Goal: Transaction & Acquisition: Book appointment/travel/reservation

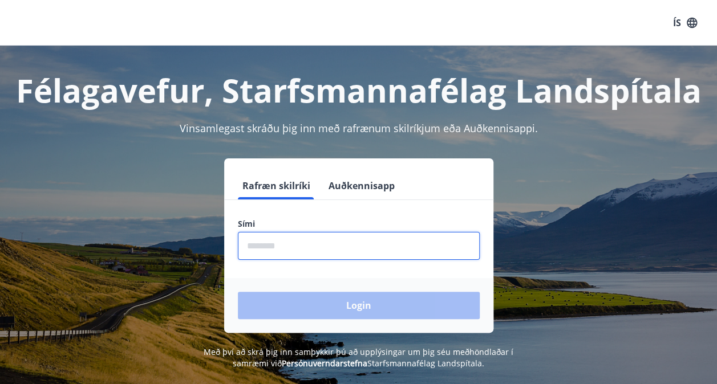
click at [312, 239] on input "phone" at bounding box center [359, 246] width 242 height 28
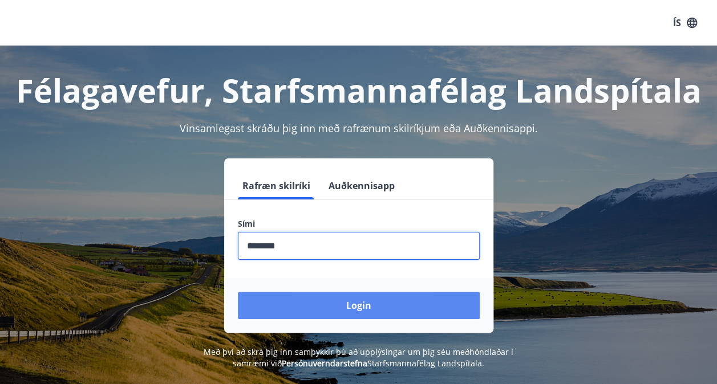
type input "********"
click at [344, 311] on button "Login" at bounding box center [359, 305] width 242 height 27
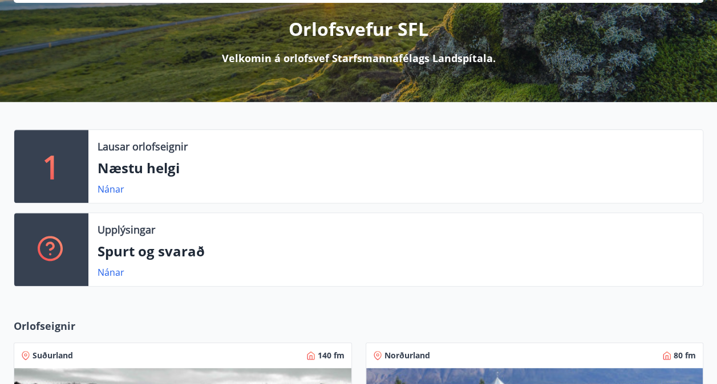
scroll to position [138, 0]
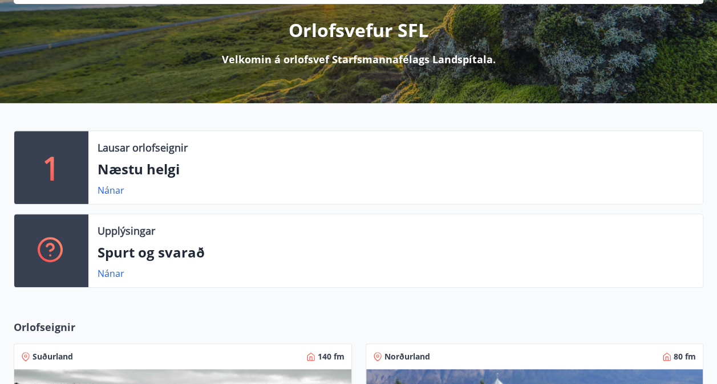
click at [158, 228] on div "Upplýsingar" at bounding box center [395, 230] width 596 height 15
click at [117, 186] on link "Nánar" at bounding box center [110, 190] width 27 height 13
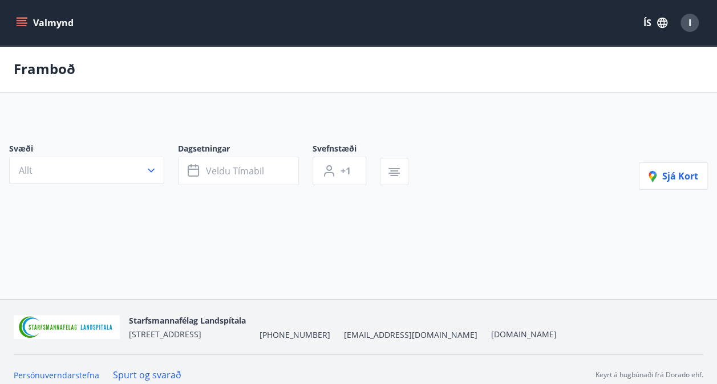
type input "*"
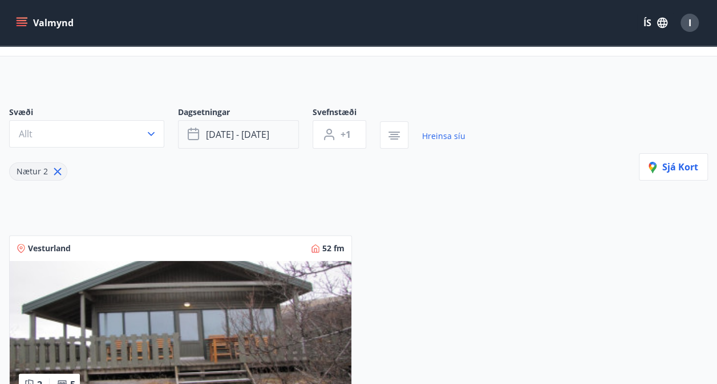
scroll to position [54, 0]
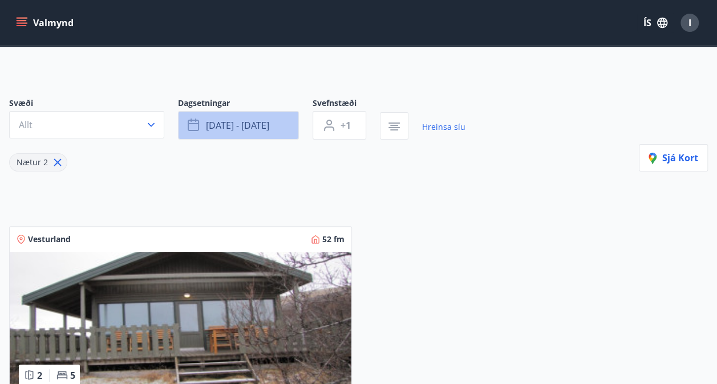
click at [274, 130] on button "[DATE] - [DATE]" at bounding box center [238, 125] width 121 height 29
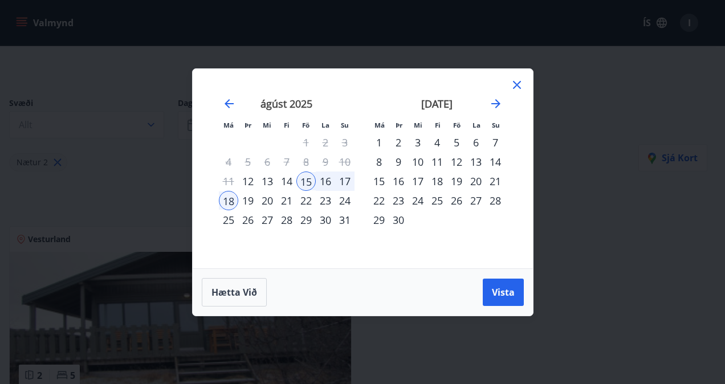
click at [379, 180] on div "15" at bounding box center [378, 181] width 19 height 19
click at [463, 179] on div "19" at bounding box center [456, 181] width 19 height 19
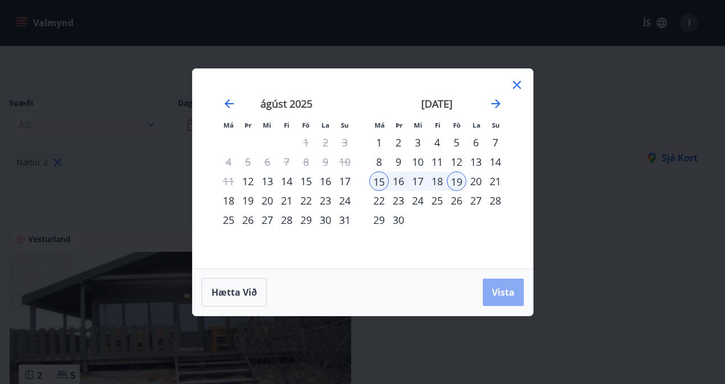
click at [502, 287] on span "Vista" at bounding box center [503, 292] width 23 height 13
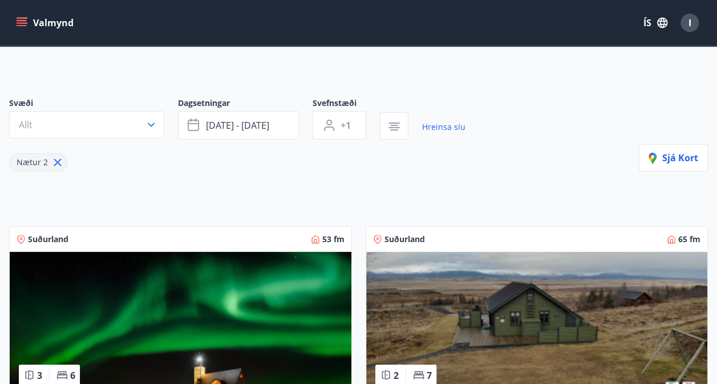
click at [340, 153] on div "Nætur 2" at bounding box center [237, 156] width 456 height 32
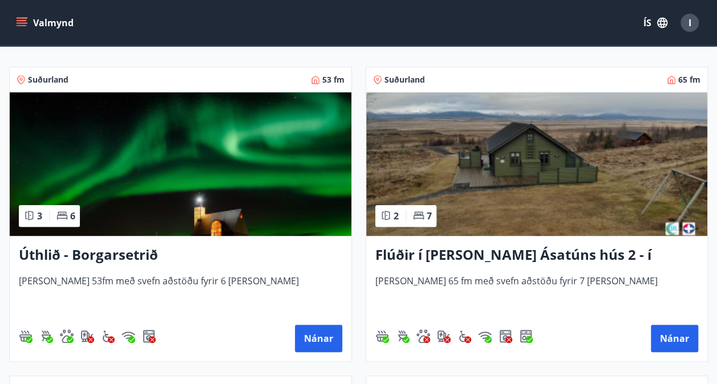
scroll to position [213, 0]
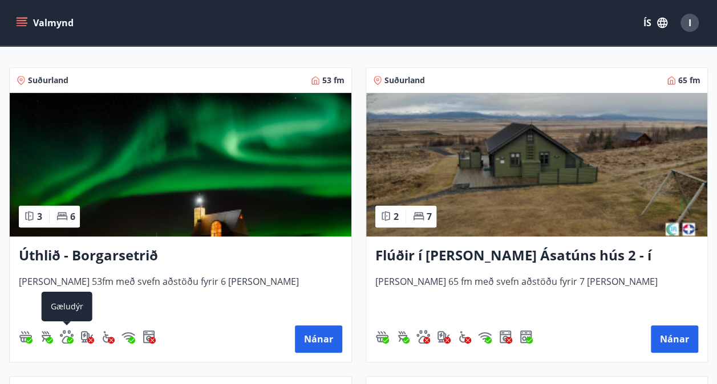
click at [66, 335] on img "Gæludýr" at bounding box center [67, 337] width 14 height 14
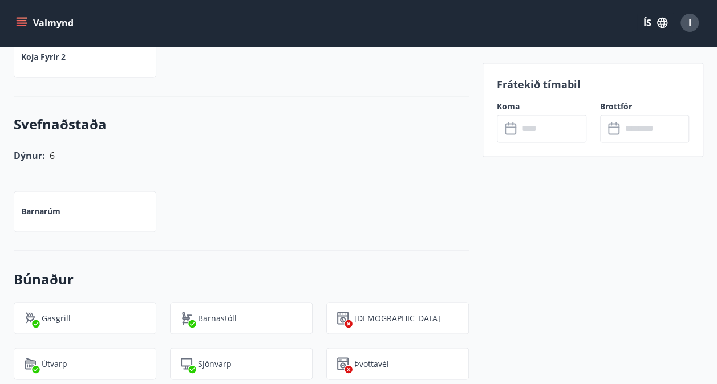
scroll to position [795, 0]
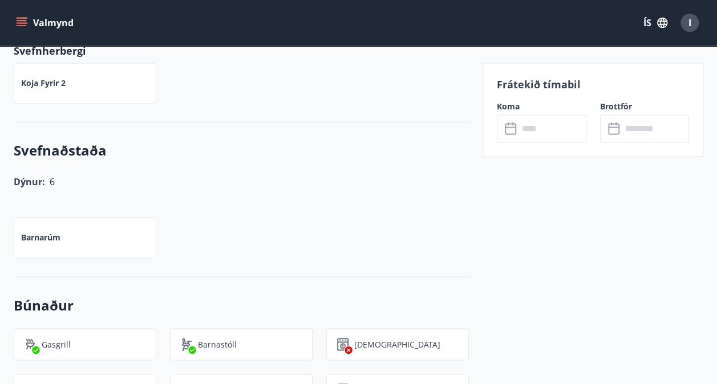
click at [67, 64] on div "Koja fyrir 2" at bounding box center [85, 83] width 143 height 41
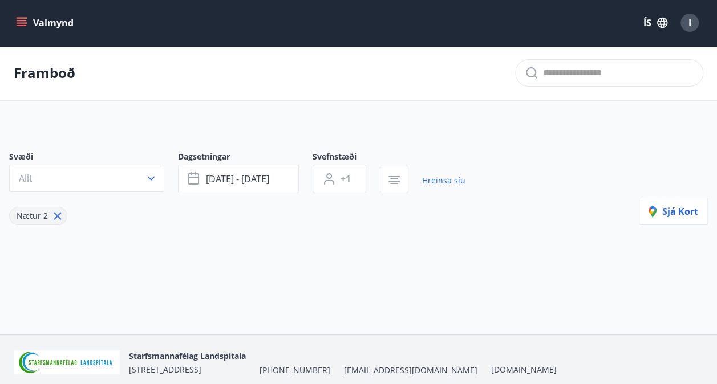
type input "*"
click at [202, 121] on main "Framboð Svæði Allt Dagsetningar [DATE] - [DATE] Svefnstæði +1 Hreinsa síu Nætur…" at bounding box center [358, 167] width 717 height 243
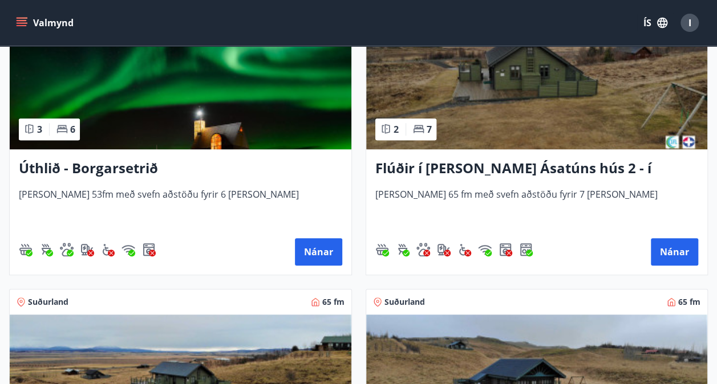
scroll to position [279, 0]
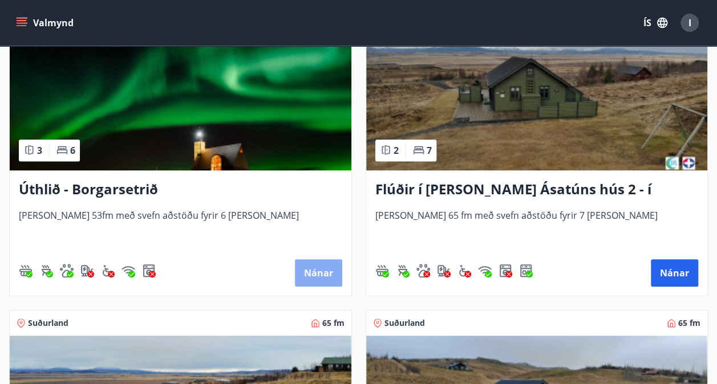
click at [304, 265] on button "Nánar" at bounding box center [318, 272] width 47 height 27
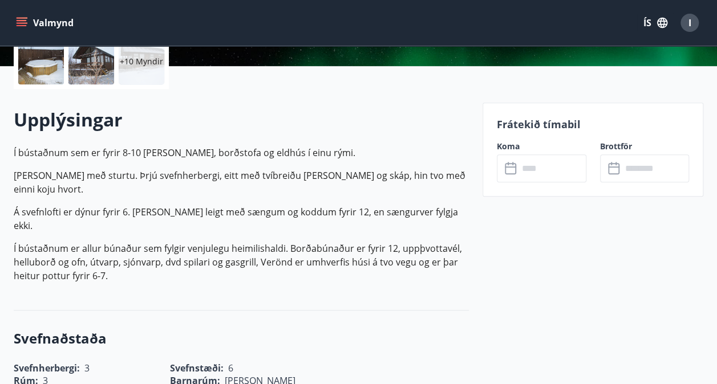
scroll to position [276, 0]
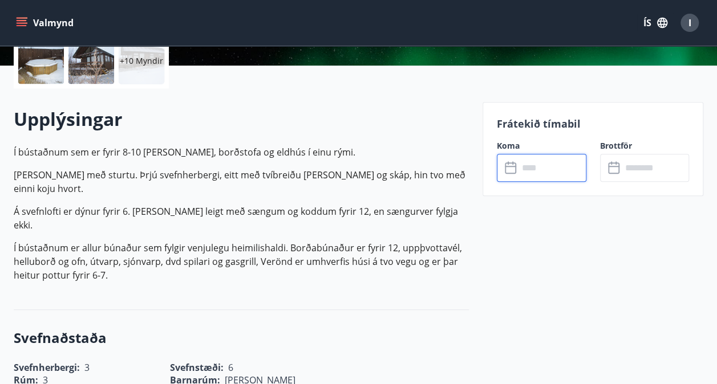
click at [533, 174] on input "text" at bounding box center [552, 168] width 68 height 28
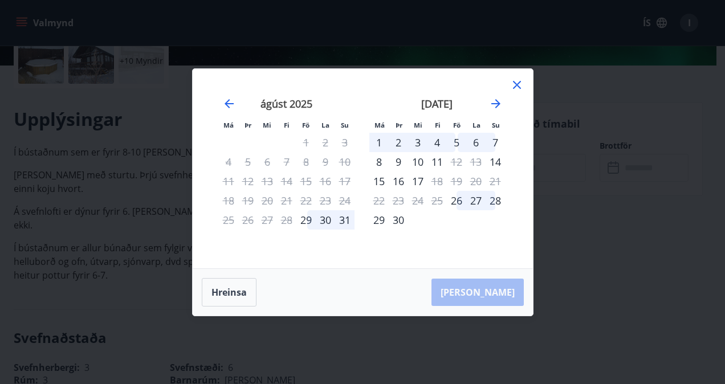
click at [377, 182] on div "15" at bounding box center [378, 181] width 19 height 19
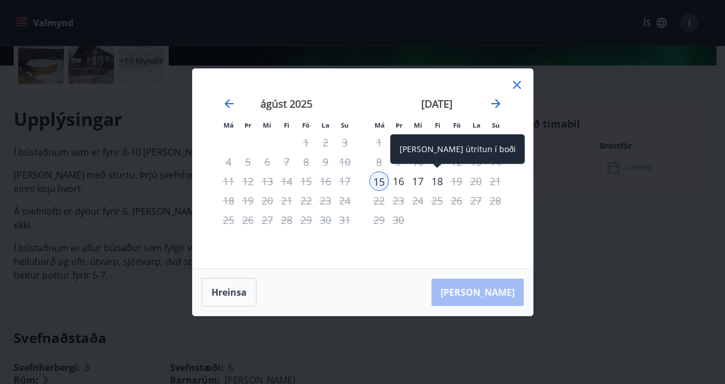
click at [445, 180] on div "18" at bounding box center [437, 181] width 19 height 19
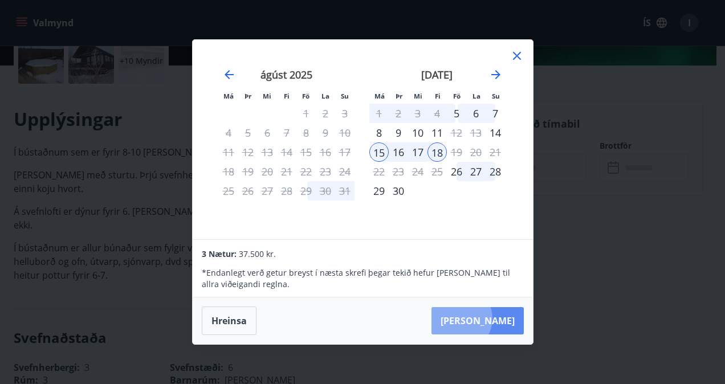
click at [493, 319] on button "[PERSON_NAME]" at bounding box center [478, 320] width 92 height 27
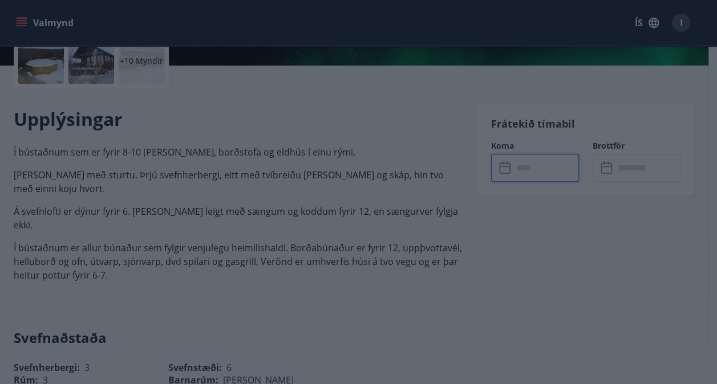
type input "******"
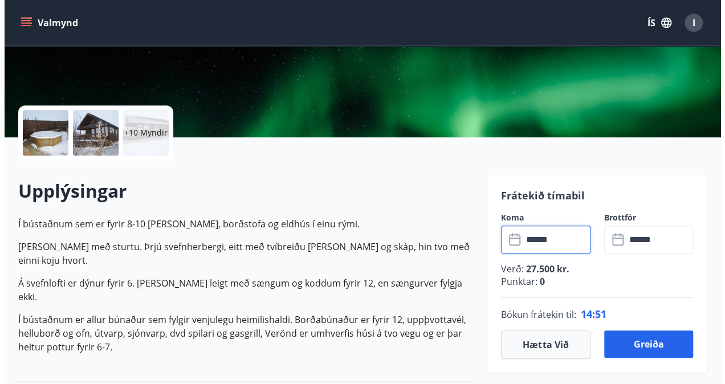
scroll to position [205, 0]
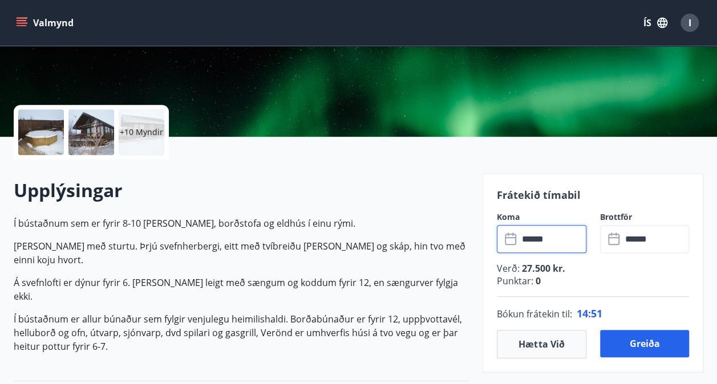
click at [253, 177] on div "Upplýsingar Í bústaðnum sem er fyrir 8-10 [PERSON_NAME], borðstofa og eldhús í …" at bounding box center [241, 271] width 455 height 222
click at [102, 137] on div at bounding box center [91, 132] width 46 height 46
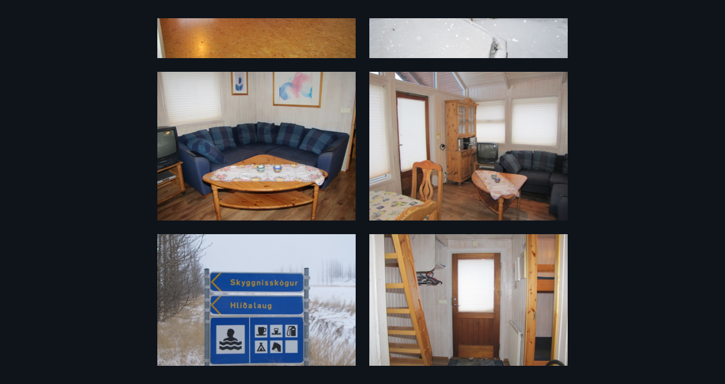
scroll to position [987, 0]
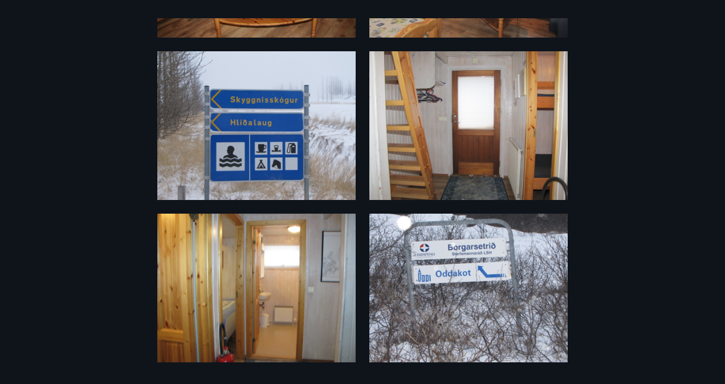
click at [49, 32] on div "16 Myndir" at bounding box center [362, 192] width 725 height 348
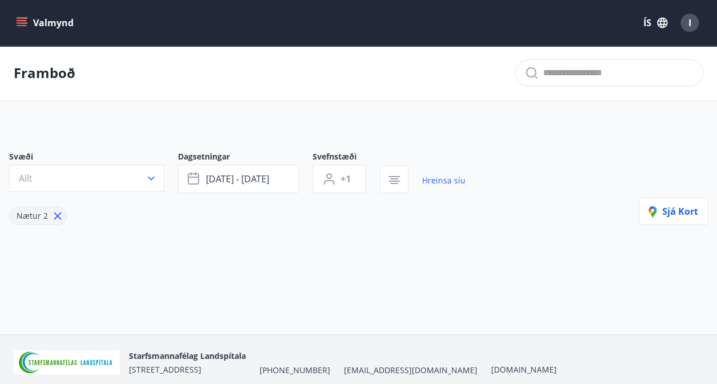
type input "*"
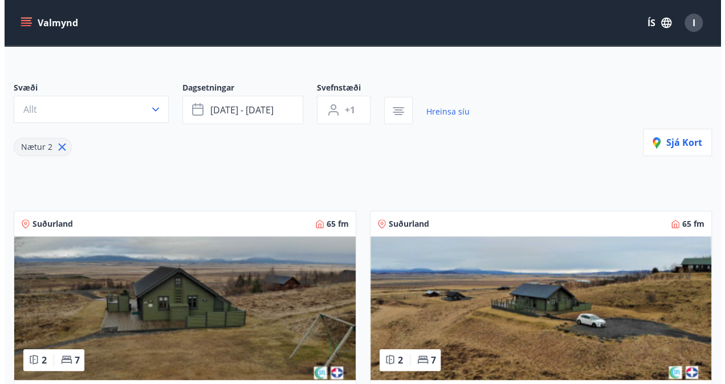
scroll to position [58, 0]
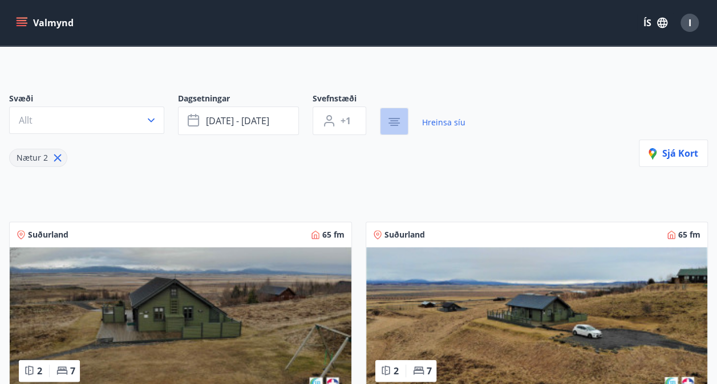
click at [394, 119] on icon "button" at bounding box center [394, 122] width 14 height 14
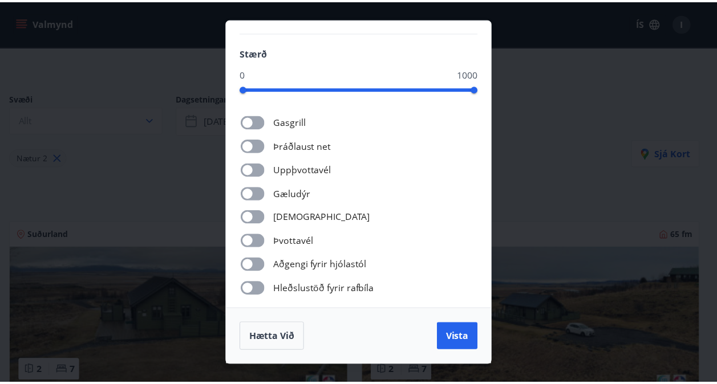
scroll to position [124, 0]
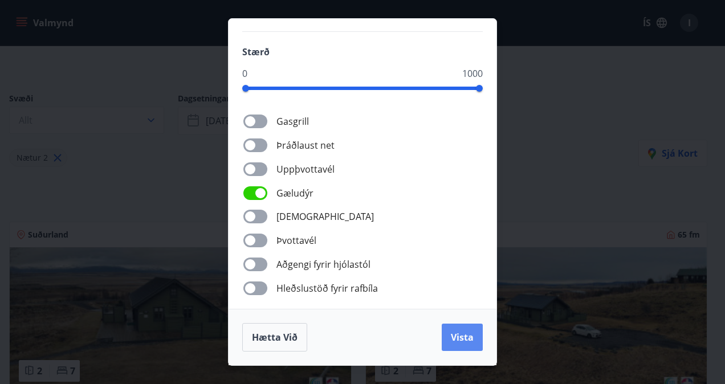
click at [465, 336] on span "Vista" at bounding box center [462, 337] width 23 height 13
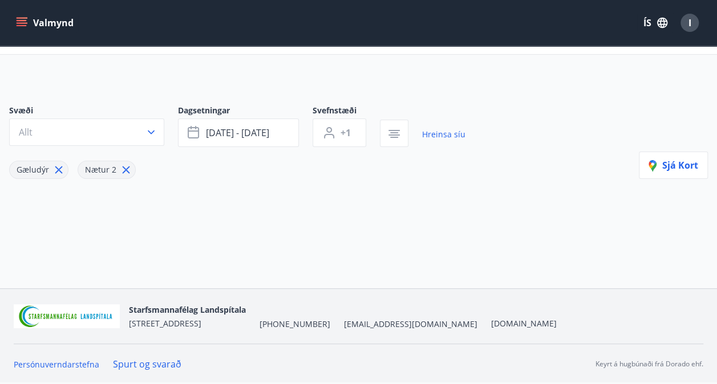
scroll to position [45, 0]
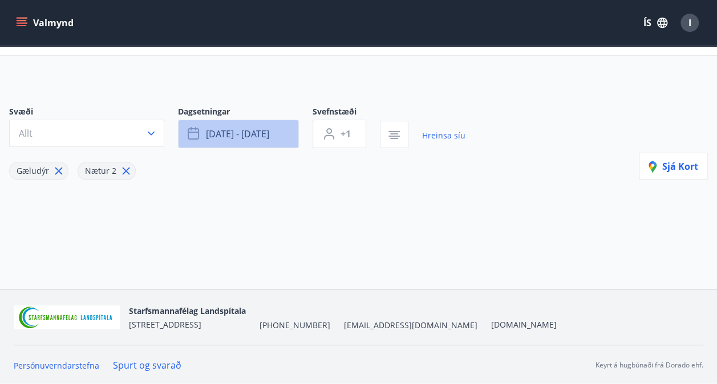
click at [262, 124] on button "[DATE] - [DATE]" at bounding box center [238, 134] width 121 height 29
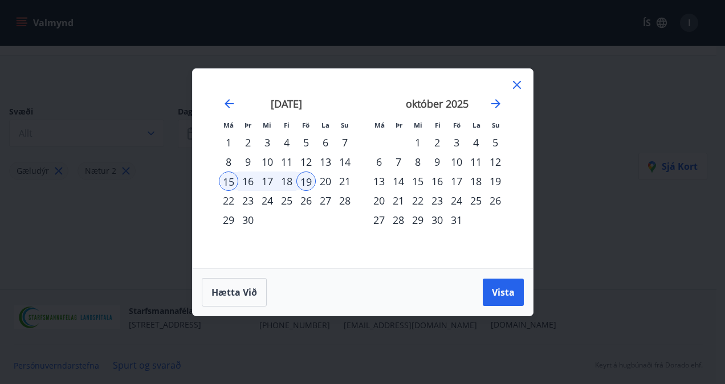
click at [234, 160] on div "8" at bounding box center [228, 161] width 19 height 19
click at [304, 160] on div "12" at bounding box center [305, 161] width 19 height 19
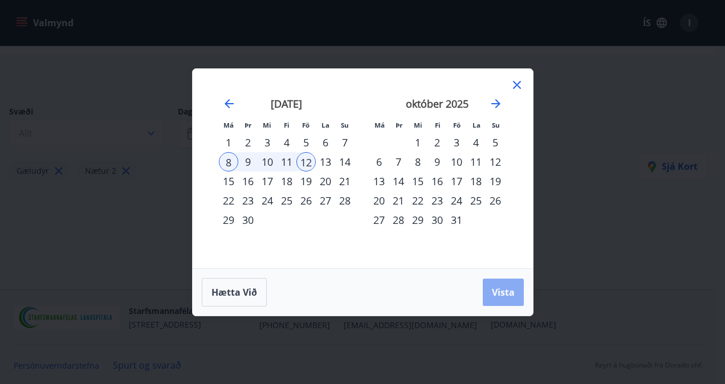
click at [498, 298] on span "Vista" at bounding box center [503, 292] width 23 height 13
